Goal: Information Seeking & Learning: Learn about a topic

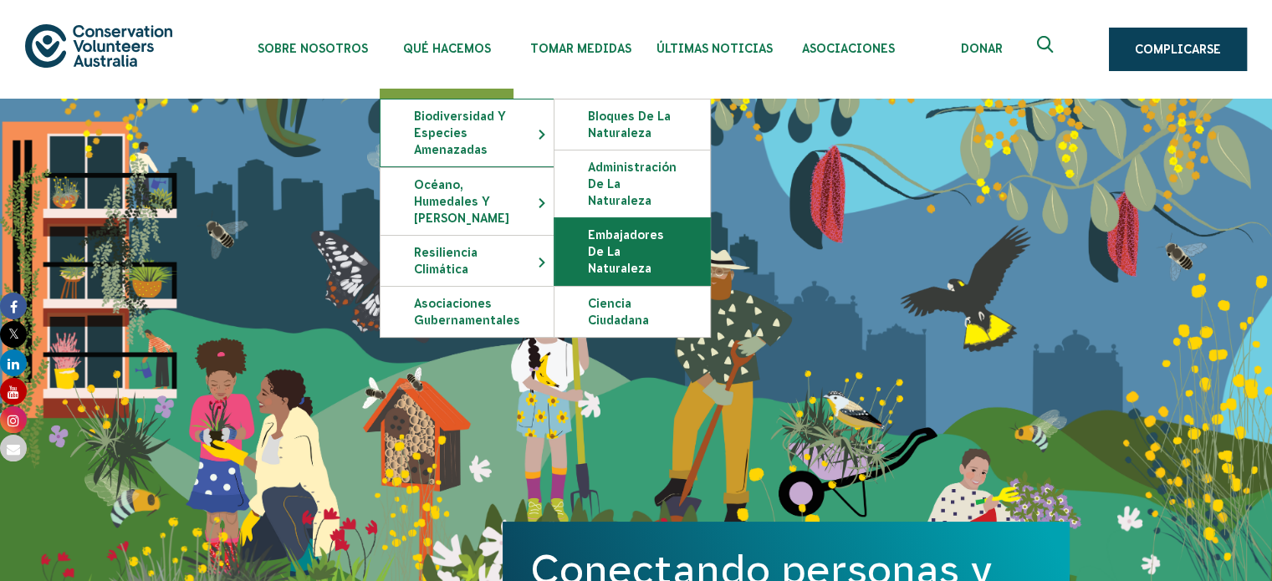
click at [659, 243] on link "Embajadores de la naturaleza" at bounding box center [632, 251] width 156 height 67
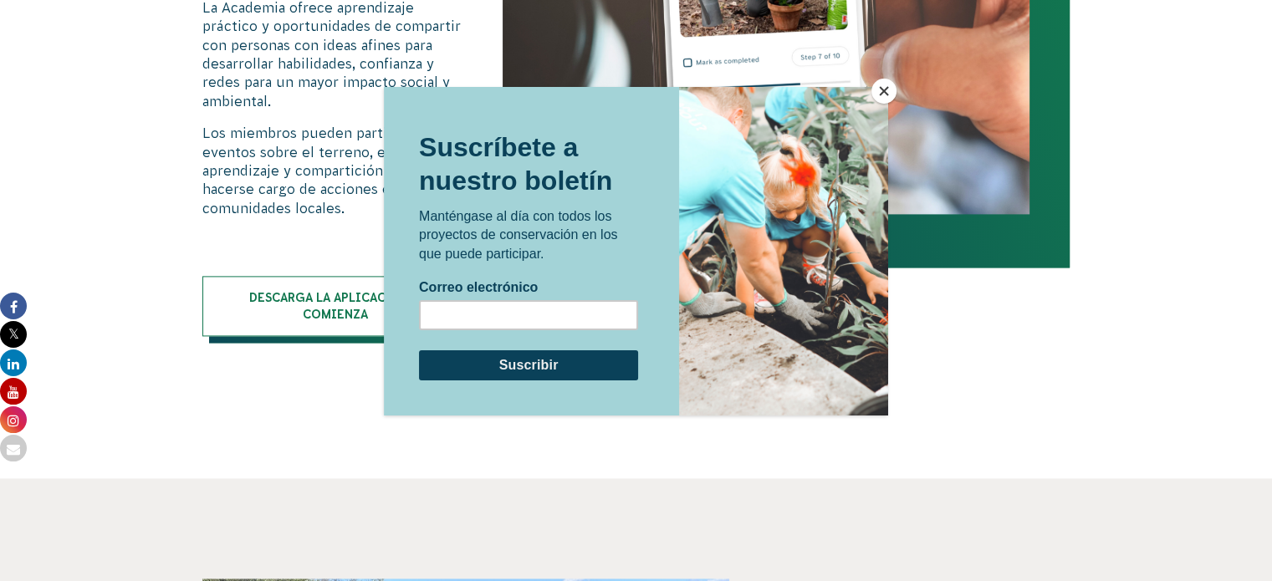
scroll to position [2250, 0]
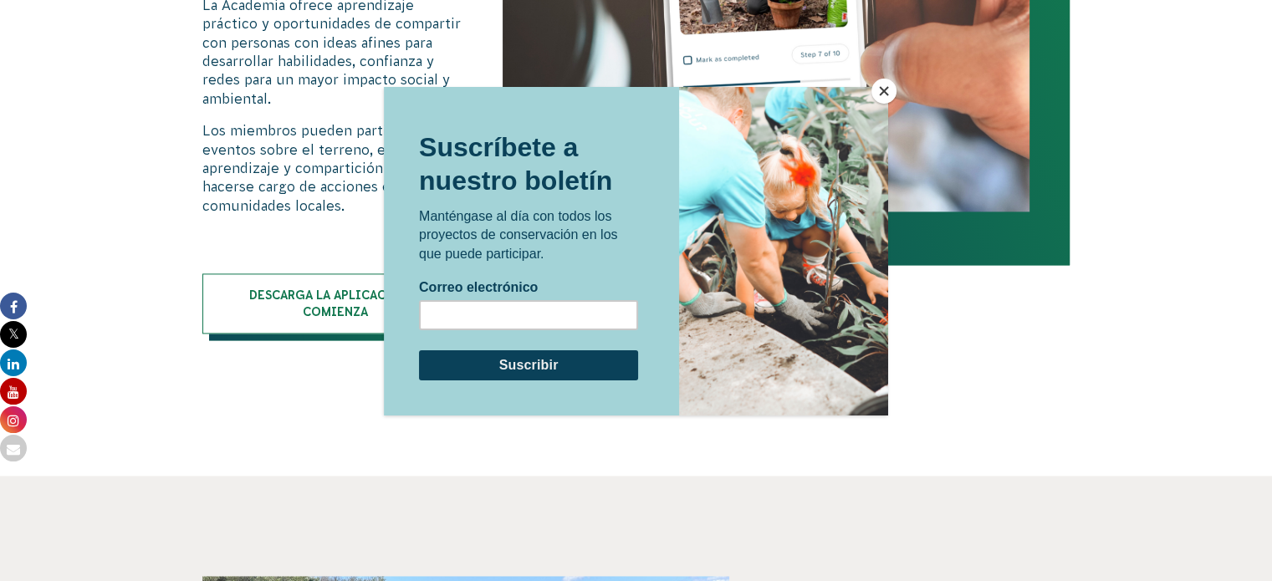
click at [880, 86] on button "Cerca" at bounding box center [883, 91] width 25 height 25
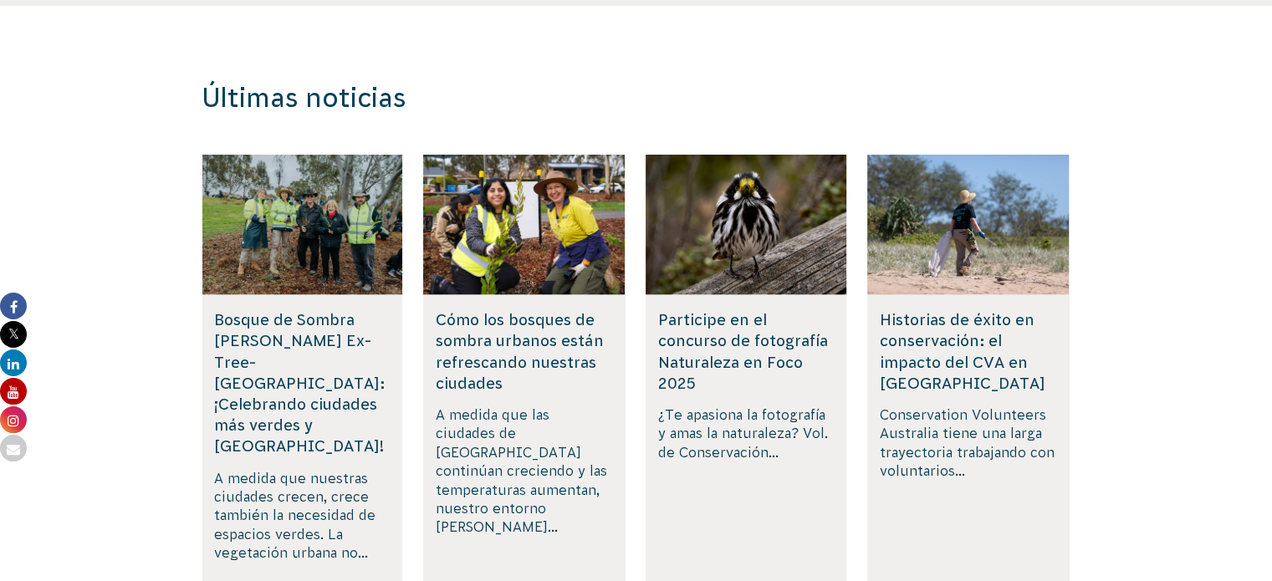
scroll to position [3488, 0]
click at [254, 580] on font "Leer más" at bounding box center [242, 590] width 57 height 13
